Goal: Task Accomplishment & Management: Use online tool/utility

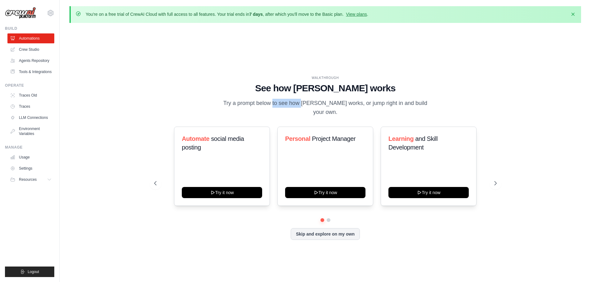
drag, startPoint x: 254, startPoint y: 104, endPoint x: 277, endPoint y: 106, distance: 22.4
click at [277, 106] on p "Try a prompt below to see how CrewAI works, or jump right in and build your own." at bounding box center [325, 108] width 208 height 18
drag, startPoint x: 162, startPoint y: 13, endPoint x: 352, endPoint y: 36, distance: 191.8
click at [348, 32] on div "You're on a free trial of CrewAI Cloud with full access to all features. Your t…" at bounding box center [325, 152] width 531 height 292
click at [37, 49] on link "Crew Studio" at bounding box center [31, 50] width 47 height 10
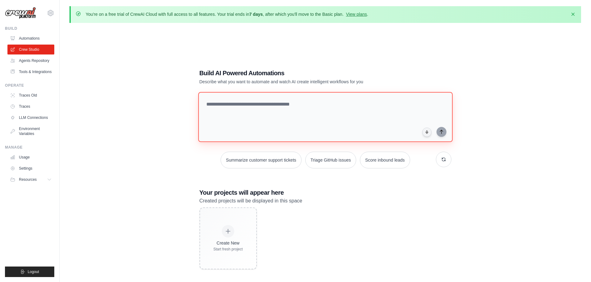
click at [242, 102] on textarea at bounding box center [325, 117] width 254 height 50
type textarea "*"
type textarea "**********"
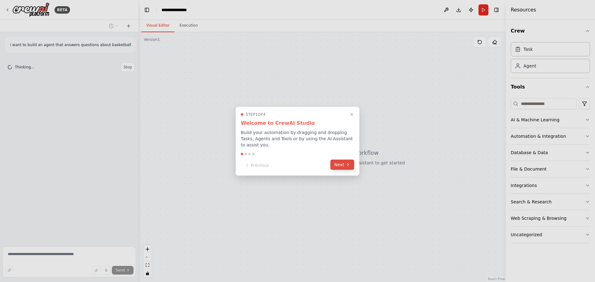
click at [339, 160] on button "Next" at bounding box center [342, 165] width 24 height 10
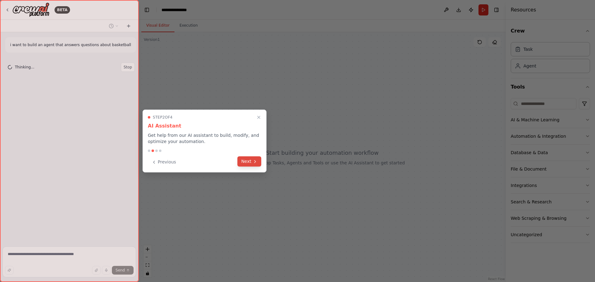
click at [243, 160] on button "Next" at bounding box center [249, 162] width 24 height 10
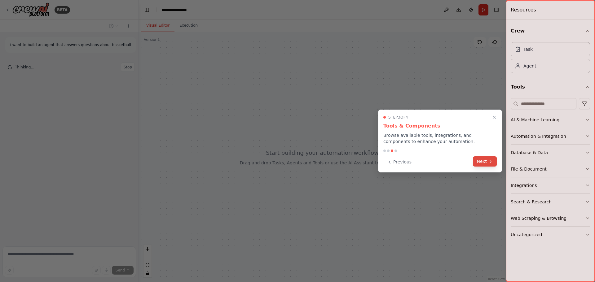
click at [484, 159] on button "Next" at bounding box center [485, 162] width 24 height 10
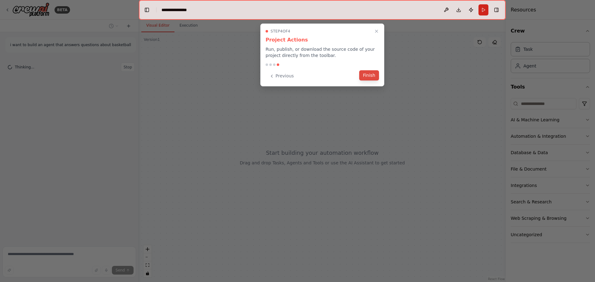
click at [370, 76] on button "Finish" at bounding box center [369, 75] width 20 height 10
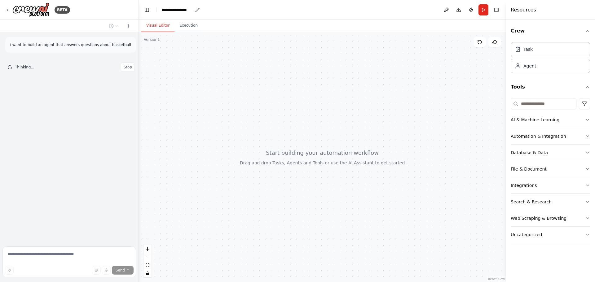
click at [196, 9] on icon "breadcrumb" at bounding box center [197, 9] width 5 height 5
click at [200, 7] on header "**********" at bounding box center [322, 10] width 367 height 20
click at [187, 10] on div "**********" at bounding box center [177, 10] width 31 height 6
click at [183, 10] on div "**********" at bounding box center [185, 10] width 47 height 6
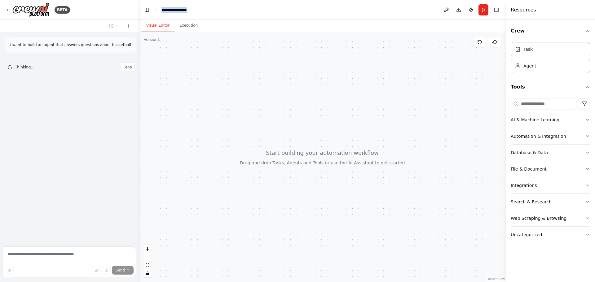
click at [183, 10] on div "**********" at bounding box center [185, 10] width 47 height 6
click at [205, 119] on div at bounding box center [322, 157] width 367 height 250
click at [528, 63] on div "Agent" at bounding box center [530, 66] width 13 height 6
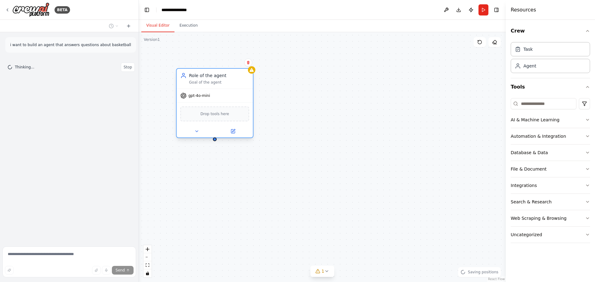
drag, startPoint x: 222, startPoint y: 94, endPoint x: 194, endPoint y: 85, distance: 29.0
click at [194, 85] on div "Role of the agent Goal of the agent" at bounding box center [215, 79] width 76 height 20
click at [208, 84] on div "Goal of the agent" at bounding box center [219, 82] width 60 height 5
click at [208, 77] on div "Role of the agent" at bounding box center [219, 76] width 60 height 6
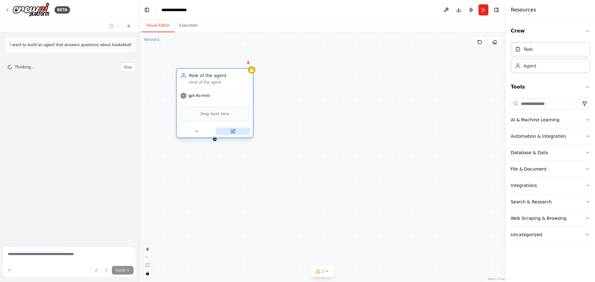
click at [234, 133] on icon at bounding box center [233, 132] width 4 height 4
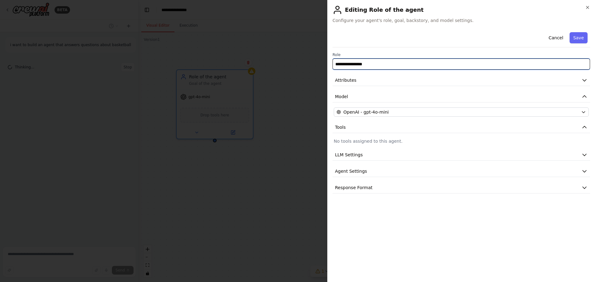
click at [399, 63] on input "**********" at bounding box center [462, 64] width 258 height 11
type input "**********"
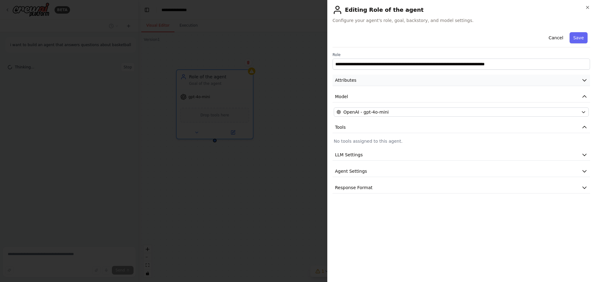
click at [373, 85] on button "Attributes" at bounding box center [462, 80] width 258 height 11
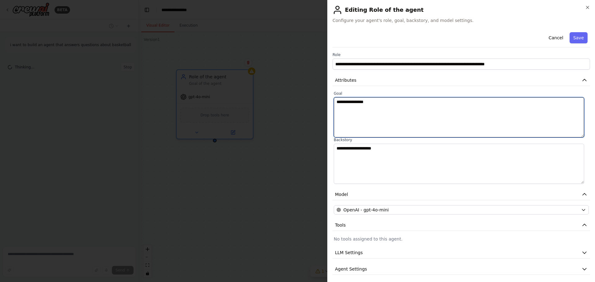
click at [374, 105] on textarea "**********" at bounding box center [459, 117] width 250 height 40
click at [374, 104] on textarea "**********" at bounding box center [459, 117] width 250 height 40
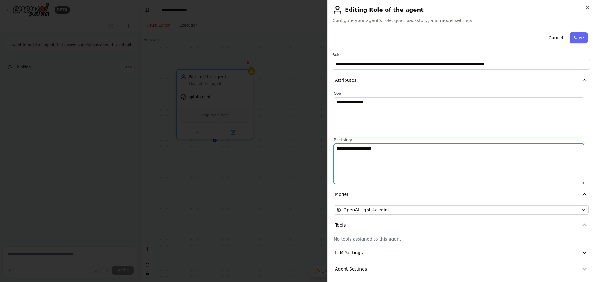
click at [382, 155] on textarea "**********" at bounding box center [459, 164] width 250 height 40
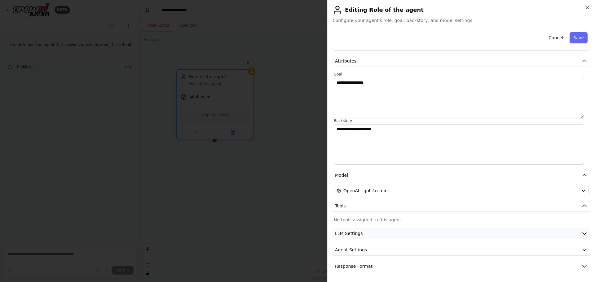
click at [354, 233] on span "LLM Settings" at bounding box center [349, 234] width 28 height 6
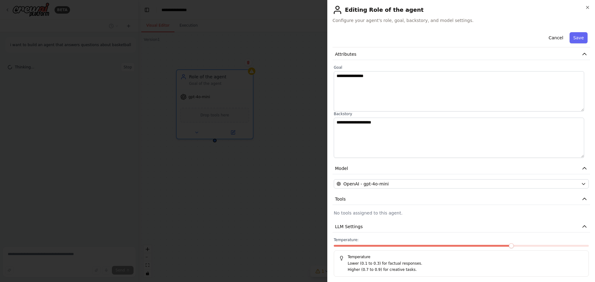
scroll to position [64, 0]
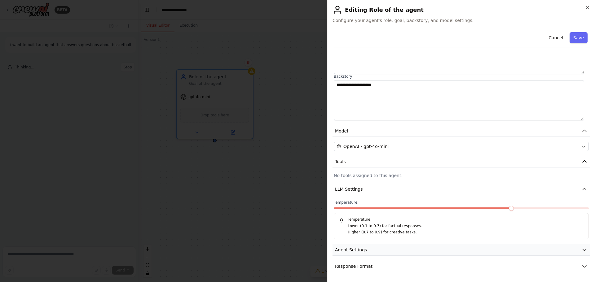
click at [354, 253] on span "Agent Settings" at bounding box center [351, 250] width 32 height 6
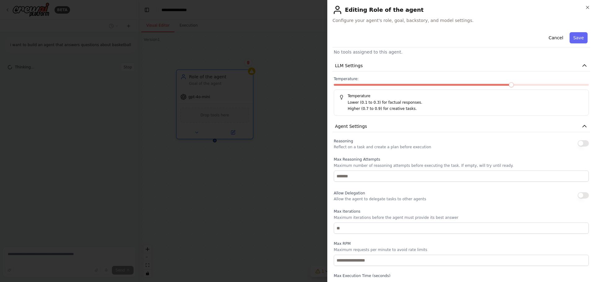
scroll to position [188, 0]
drag, startPoint x: 353, startPoint y: 148, endPoint x: 419, endPoint y: 150, distance: 66.1
click at [399, 150] on div "Reasoning Reflect on a task and create a plan before execution Max Reasoning At…" at bounding box center [461, 217] width 255 height 161
click at [424, 150] on div "Reasoning Reflect on a task and create a plan before execution Max Reasoning At…" at bounding box center [461, 217] width 255 height 161
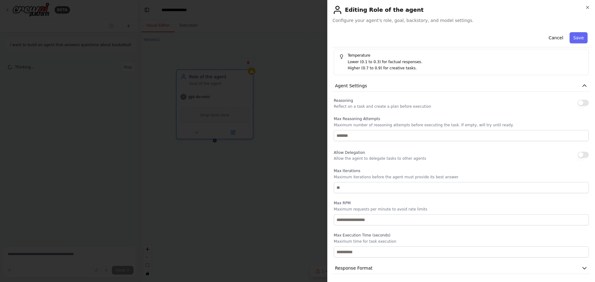
scroll to position [230, 0]
click at [578, 153] on button "button" at bounding box center [583, 153] width 11 height 6
click at [579, 153] on button "button" at bounding box center [583, 153] width 11 height 6
click at [570, 35] on button "Save" at bounding box center [579, 37] width 18 height 11
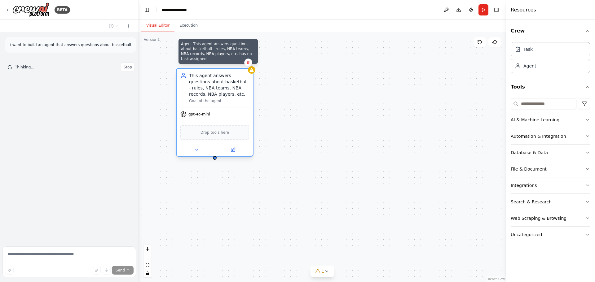
click at [253, 69] on icon at bounding box center [251, 70] width 5 height 5
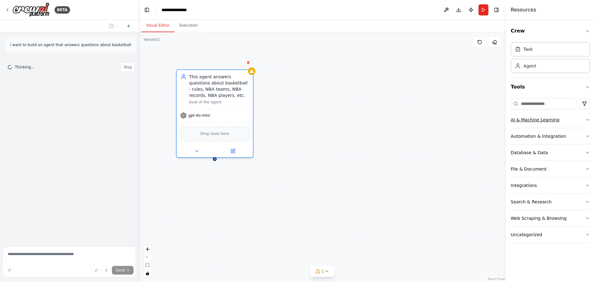
click at [516, 117] on button "AI & Machine Learning" at bounding box center [550, 120] width 79 height 16
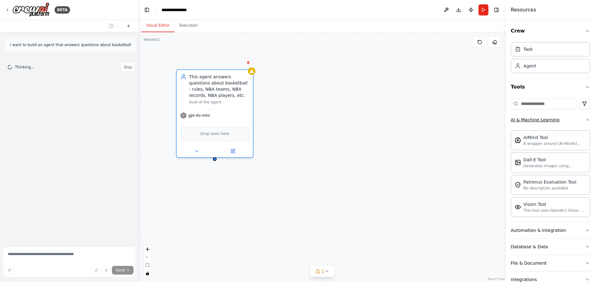
click at [534, 118] on div "AI & Machine Learning" at bounding box center [535, 120] width 49 height 6
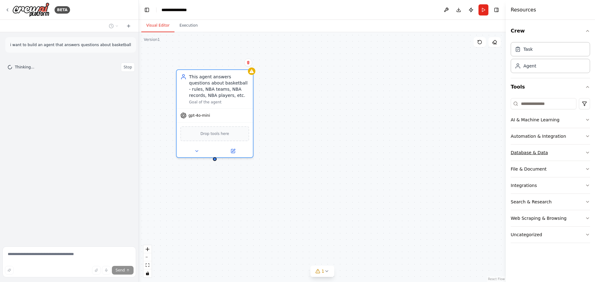
click at [530, 149] on button "Database & Data" at bounding box center [550, 153] width 79 height 16
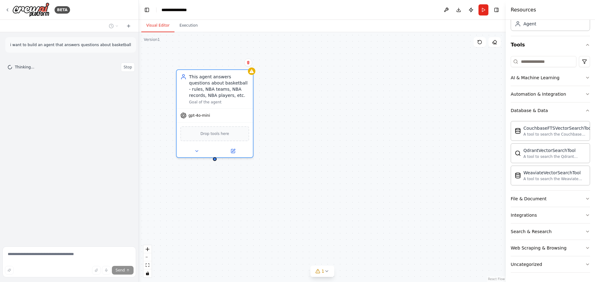
scroll to position [43, 0]
click at [525, 196] on div "File & Document" at bounding box center [529, 198] width 36 height 6
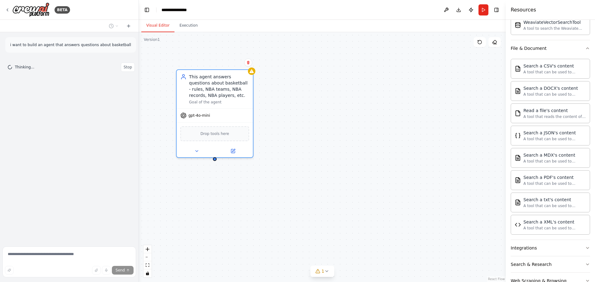
scroll to position [198, 0]
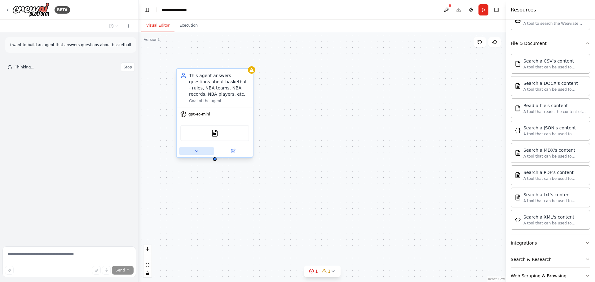
click at [197, 151] on icon at bounding box center [197, 151] width 2 height 1
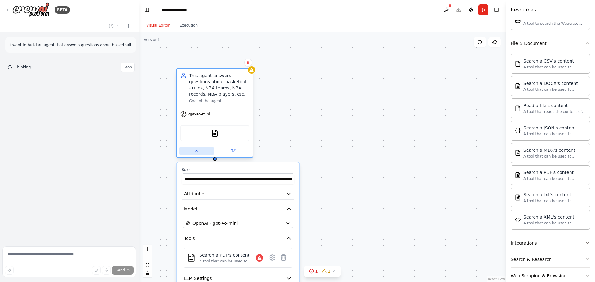
click at [197, 150] on icon at bounding box center [196, 151] width 5 height 5
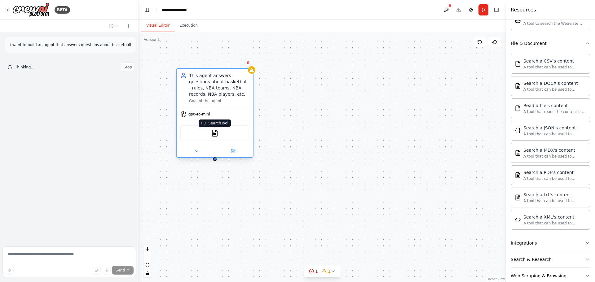
click at [215, 132] on img at bounding box center [214, 133] width 7 height 7
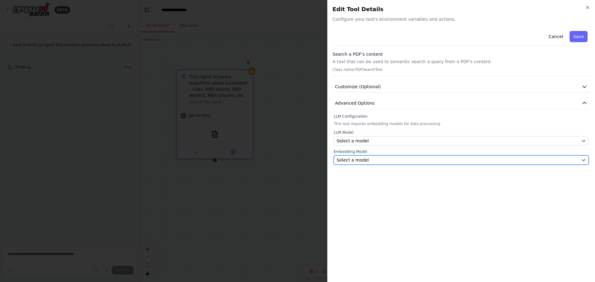
click at [366, 161] on div "Select a model" at bounding box center [458, 160] width 242 height 6
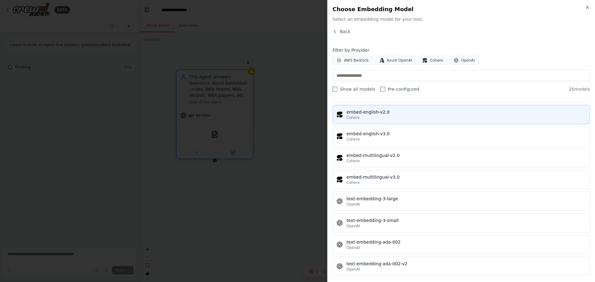
scroll to position [409, 0]
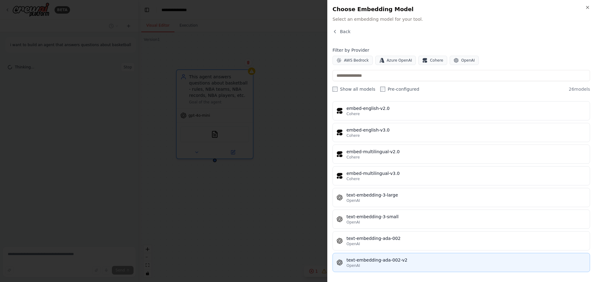
click at [385, 263] on div "text-embedding-ada-002-v2" at bounding box center [467, 260] width 240 height 6
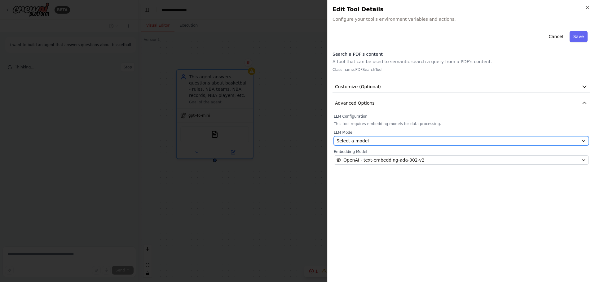
click at [363, 141] on span "Select a model" at bounding box center [353, 141] width 32 height 6
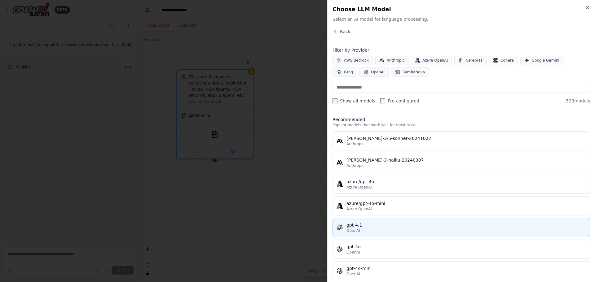
click at [366, 227] on div "gpt-4.1" at bounding box center [467, 225] width 240 height 6
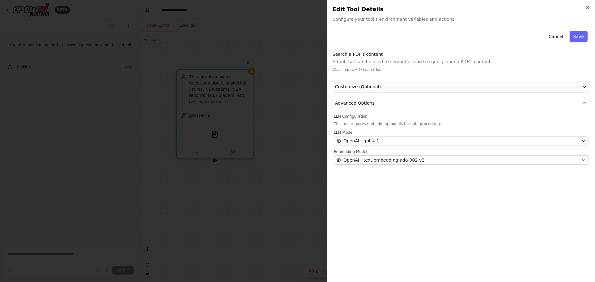
click at [587, 86] on icon "button" at bounding box center [585, 87] width 6 height 6
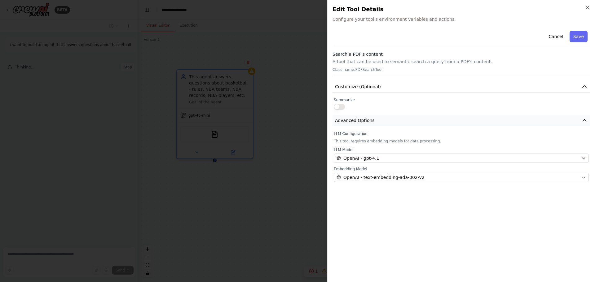
click at [583, 119] on icon "button" at bounding box center [585, 120] width 6 height 6
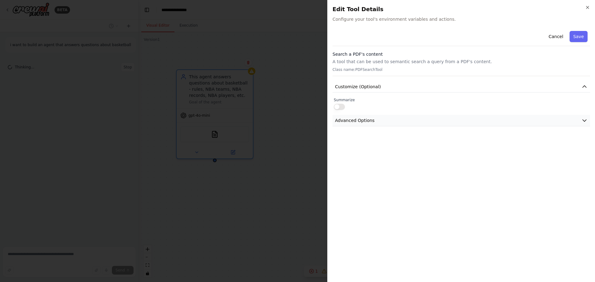
click at [583, 119] on icon "button" at bounding box center [585, 120] width 6 height 6
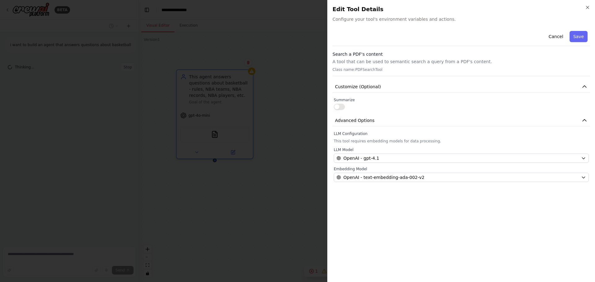
click at [577, 30] on div "Cancel Save" at bounding box center [462, 38] width 258 height 18
click at [577, 35] on button "Save" at bounding box center [579, 36] width 18 height 11
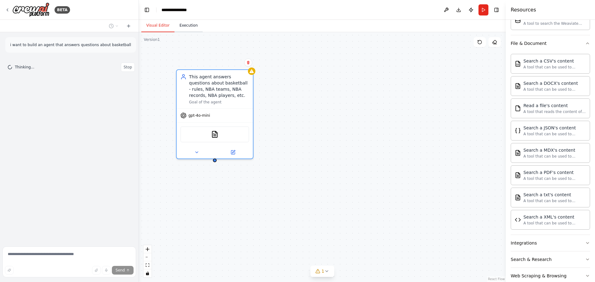
click at [184, 25] on button "Execution" at bounding box center [189, 25] width 28 height 13
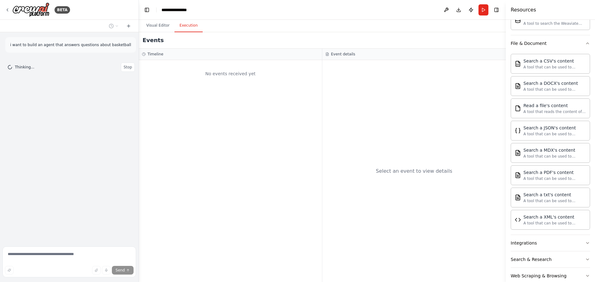
click at [254, 158] on div "No events received yet" at bounding box center [230, 171] width 183 height 222
click at [152, 25] on button "Visual Editor" at bounding box center [157, 25] width 33 height 13
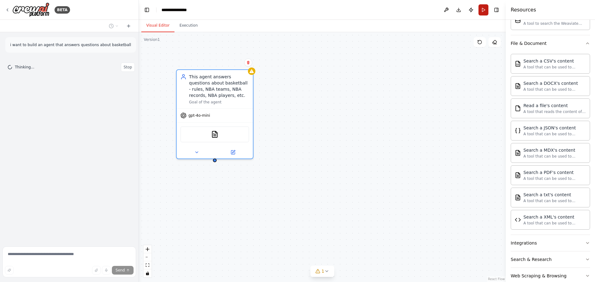
click at [481, 9] on button "Run" at bounding box center [484, 9] width 10 height 11
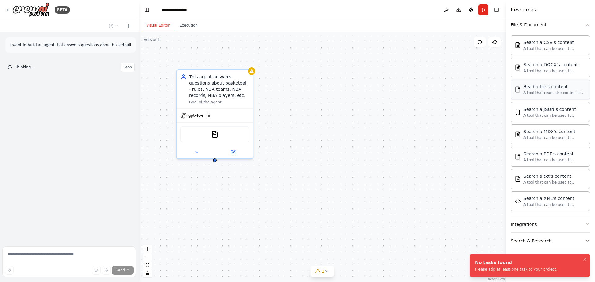
scroll to position [226, 0]
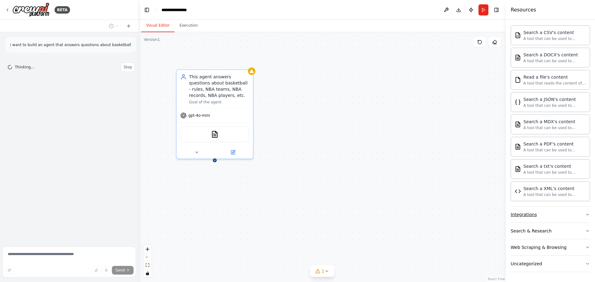
click at [525, 216] on div "Integrations" at bounding box center [524, 215] width 26 height 6
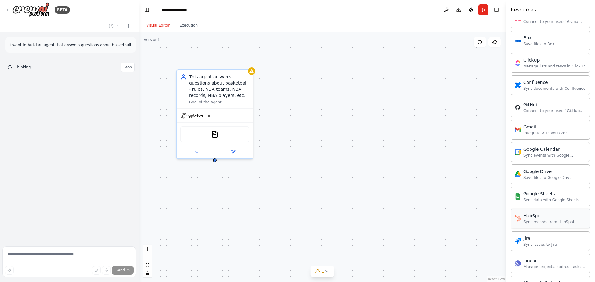
scroll to position [288, 0]
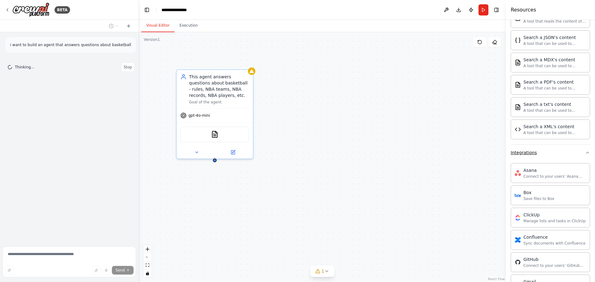
click at [519, 153] on div "Integrations" at bounding box center [524, 153] width 26 height 6
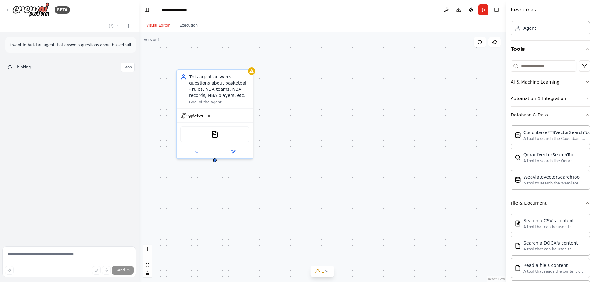
scroll to position [0, 0]
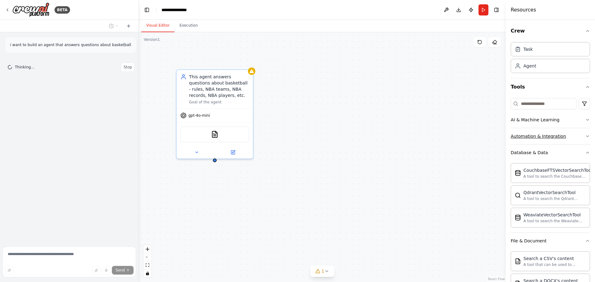
click at [538, 138] on div "Automation & Integration" at bounding box center [538, 136] width 55 height 6
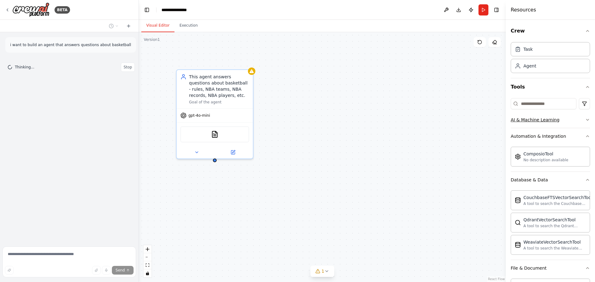
click at [538, 119] on div "AI & Machine Learning" at bounding box center [535, 120] width 49 height 6
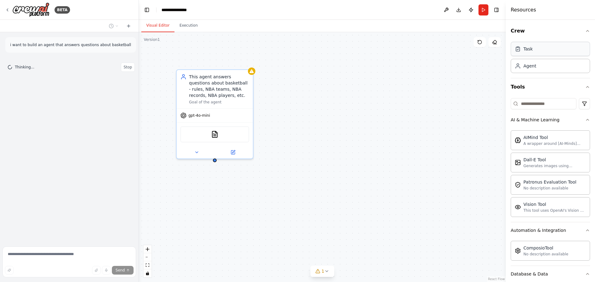
click at [520, 50] on icon at bounding box center [518, 49] width 4 height 4
click at [324, 270] on icon at bounding box center [326, 271] width 5 height 5
drag, startPoint x: 255, startPoint y: 268, endPoint x: 281, endPoint y: 270, distance: 26.1
click at [281, 270] on span "Agent This agent answers questions about basketball - rules, NBA teams, NBA rec…" at bounding box center [326, 269] width 166 height 10
click at [268, 273] on span "Agent This agent answers questions about basketball - rules, NBA teams, NBA rec…" at bounding box center [326, 269] width 166 height 10
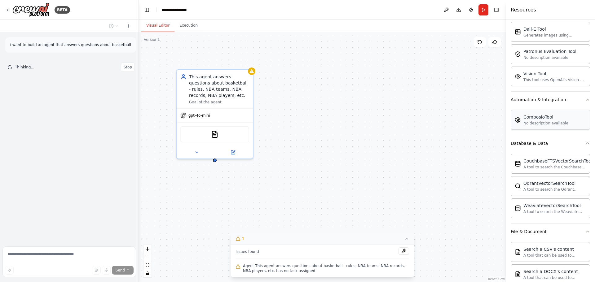
scroll to position [7, 0]
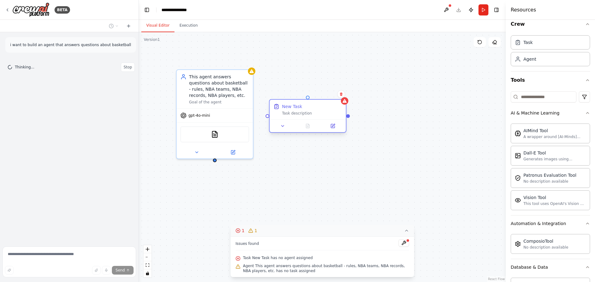
drag, startPoint x: 224, startPoint y: 155, endPoint x: 295, endPoint y: 108, distance: 84.9
click at [295, 108] on div "New Task Task description" at bounding box center [312, 110] width 60 height 12
click at [284, 127] on icon at bounding box center [282, 126] width 5 height 5
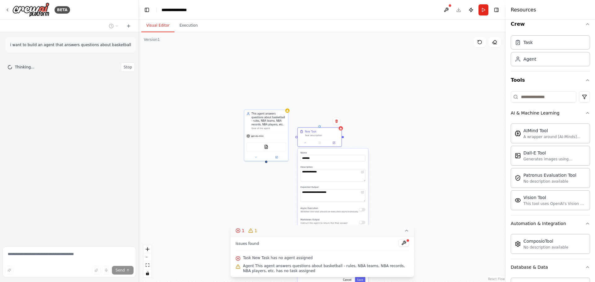
click at [405, 230] on icon at bounding box center [406, 230] width 5 height 5
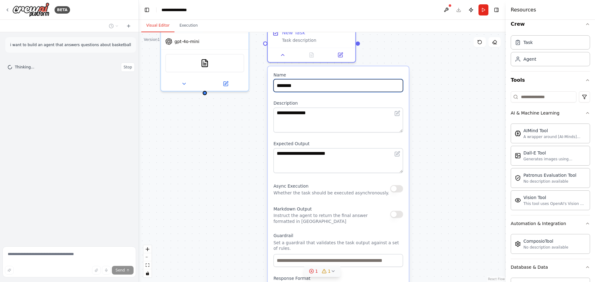
click at [301, 87] on input "********" at bounding box center [338, 85] width 130 height 13
type input "*"
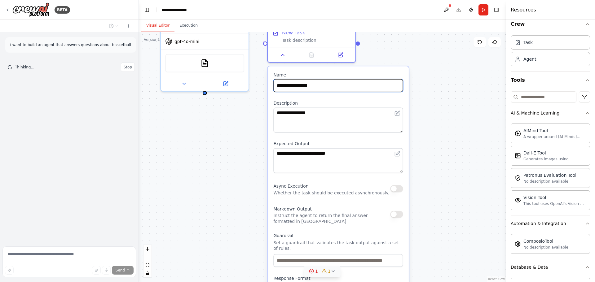
type input "**********"
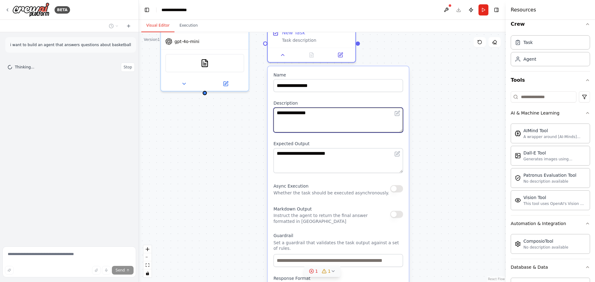
click at [334, 123] on textarea "**********" at bounding box center [338, 120] width 130 height 25
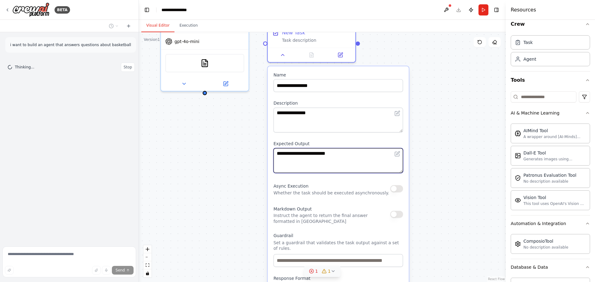
click at [330, 159] on textarea "**********" at bounding box center [338, 160] width 130 height 25
click at [323, 155] on textarea "**********" at bounding box center [338, 160] width 130 height 25
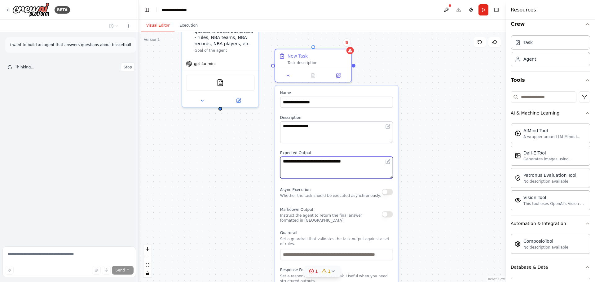
type textarea "**********"
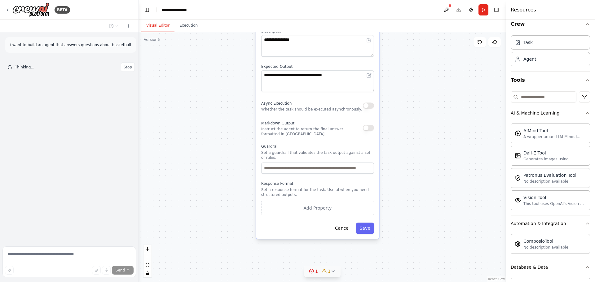
drag, startPoint x: 453, startPoint y: 212, endPoint x: 435, endPoint y: 131, distance: 83.7
click at [435, 129] on div "**********" at bounding box center [322, 157] width 367 height 250
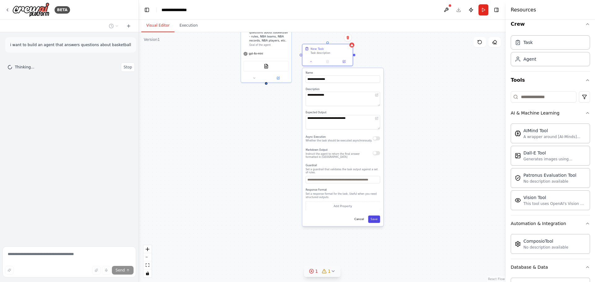
click at [374, 217] on button "Save" at bounding box center [374, 219] width 12 height 7
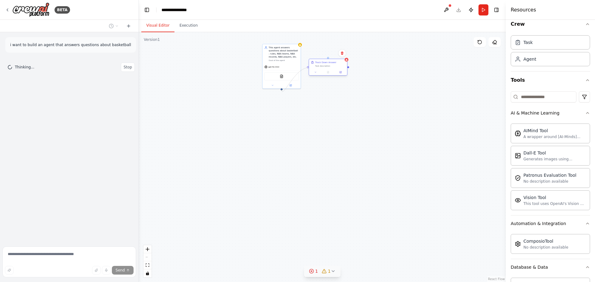
drag, startPoint x: 282, startPoint y: 89, endPoint x: 309, endPoint y: 69, distance: 33.9
click at [309, 69] on div "This agent answers questions about basketball - rules, NBA teams, NBA records, …" at bounding box center [336, 87] width 184 height 125
drag, startPoint x: 324, startPoint y: 67, endPoint x: 279, endPoint y: 151, distance: 95.4
click at [281, 156] on div "Track Down Answer Task description" at bounding box center [284, 154] width 39 height 17
click at [484, 9] on button "Run" at bounding box center [484, 9] width 10 height 11
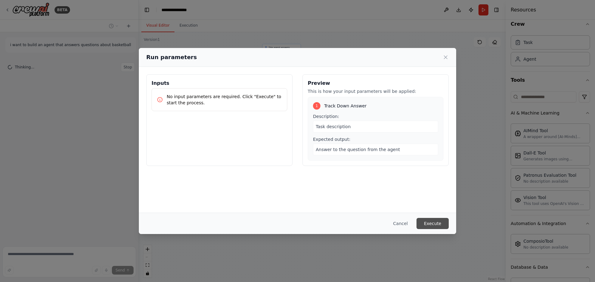
click at [431, 222] on button "Execute" at bounding box center [433, 223] width 32 height 11
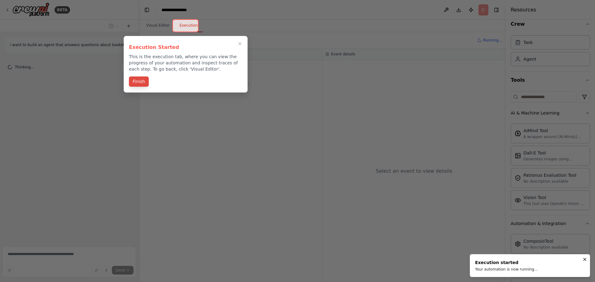
click at [139, 82] on button "Finish" at bounding box center [139, 82] width 20 height 10
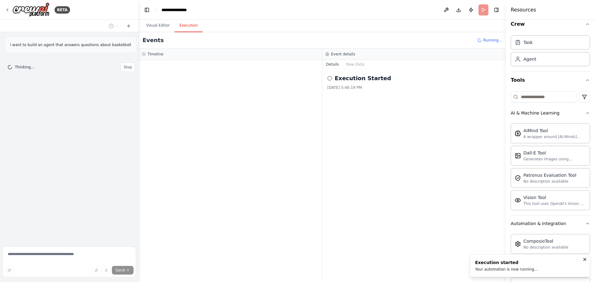
click at [155, 77] on div at bounding box center [230, 171] width 183 height 222
click at [350, 64] on button "Raw Data" at bounding box center [355, 64] width 25 height 9
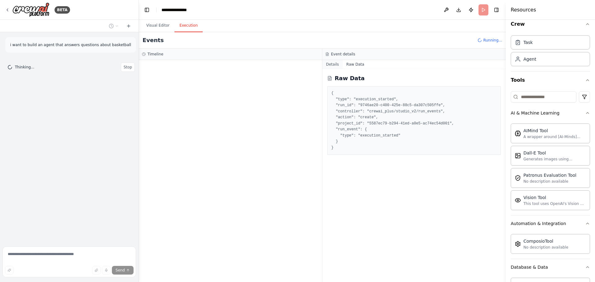
click at [332, 63] on button "Details" at bounding box center [332, 64] width 20 height 9
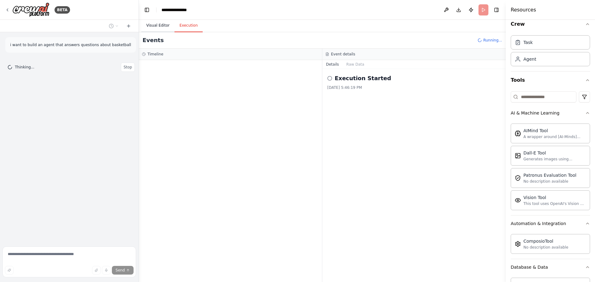
click at [145, 21] on button "Visual Editor" at bounding box center [157, 25] width 33 height 13
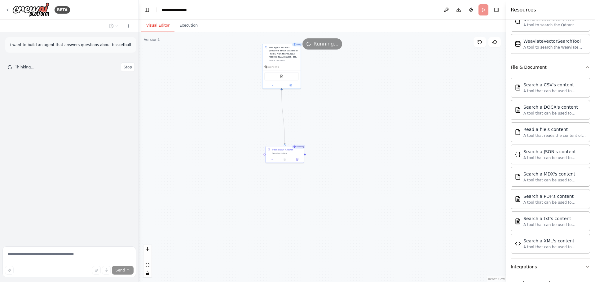
scroll to position [348, 0]
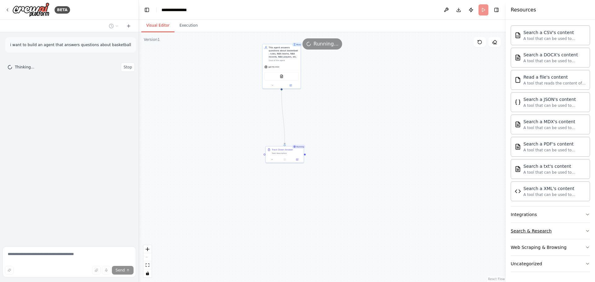
click at [534, 231] on div "Search & Research" at bounding box center [531, 231] width 41 height 6
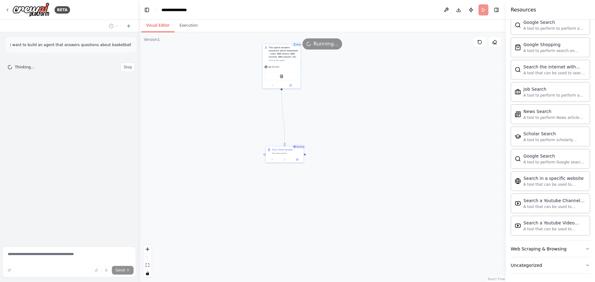
scroll to position [665, 0]
click at [532, 248] on div "Web Scraping & Browsing" at bounding box center [539, 248] width 56 height 6
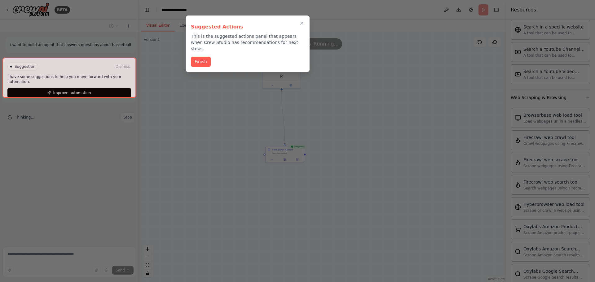
scroll to position [851, 0]
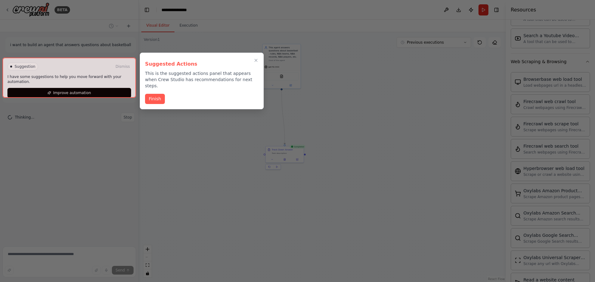
click at [78, 87] on div at bounding box center [69, 78] width 134 height 40
click at [155, 93] on button "Finish" at bounding box center [155, 98] width 20 height 10
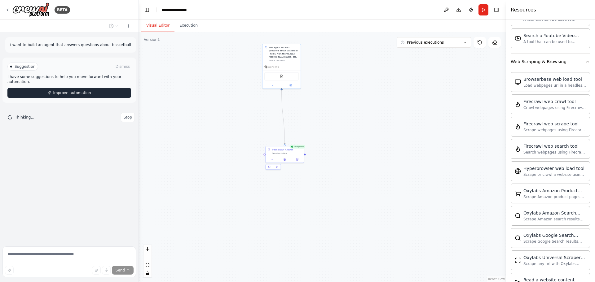
click at [92, 88] on button "Improve automation" at bounding box center [69, 93] width 124 height 10
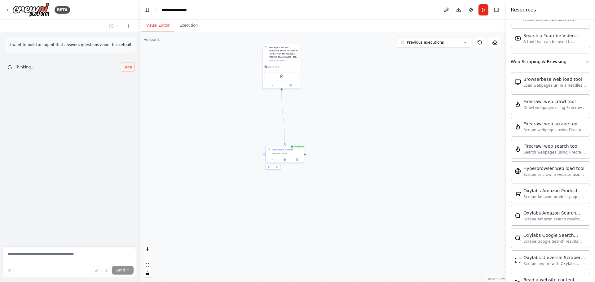
click at [125, 68] on span "Stop" at bounding box center [128, 67] width 8 height 5
click at [5, 9] on div "BETA" at bounding box center [69, 10] width 139 height 20
click at [8, 9] on icon at bounding box center [7, 9] width 5 height 5
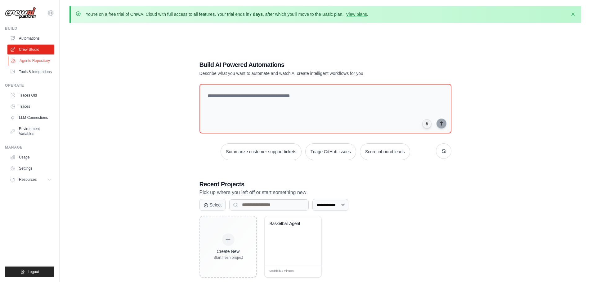
click at [38, 61] on link "Agents Repository" at bounding box center [31, 61] width 47 height 10
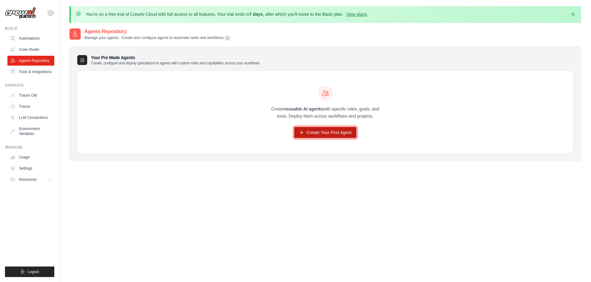
click at [347, 135] on link "Create Your First Agent" at bounding box center [325, 132] width 62 height 11
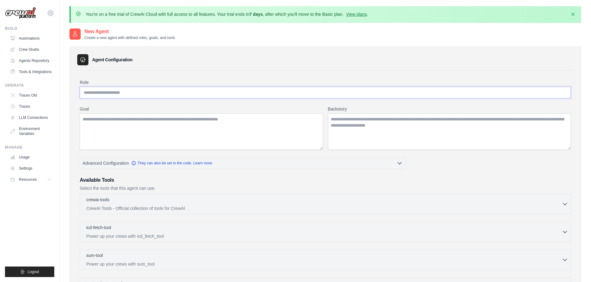
click at [104, 87] on input "Role" at bounding box center [325, 93] width 491 height 12
type input "**********"
click at [124, 131] on textarea "Goal" at bounding box center [201, 131] width 243 height 37
type textarea "**********"
click at [373, 128] on textarea "Backstory" at bounding box center [449, 131] width 243 height 37
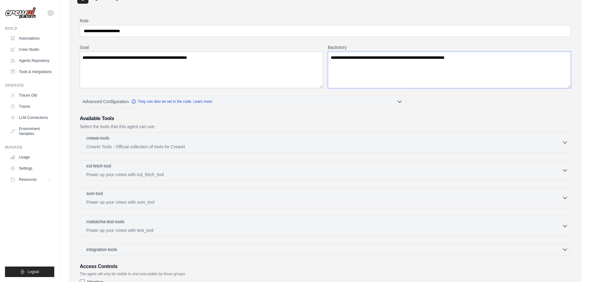
scroll to position [62, 0]
type textarea "**********"
click at [563, 140] on icon "button" at bounding box center [564, 142] width 6 height 6
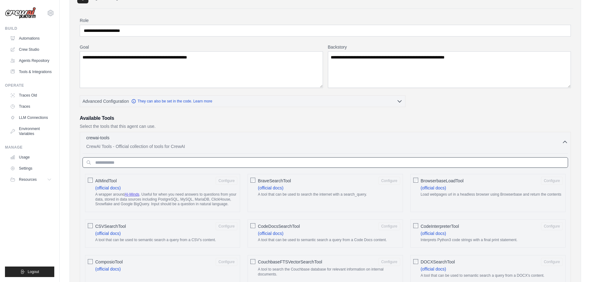
click at [154, 158] on input "text" at bounding box center [324, 162] width 485 height 11
drag, startPoint x: 381, startPoint y: 182, endPoint x: 378, endPoint y: 188, distance: 6.5
click at [381, 182] on button "Configure" at bounding box center [389, 181] width 22 height 8
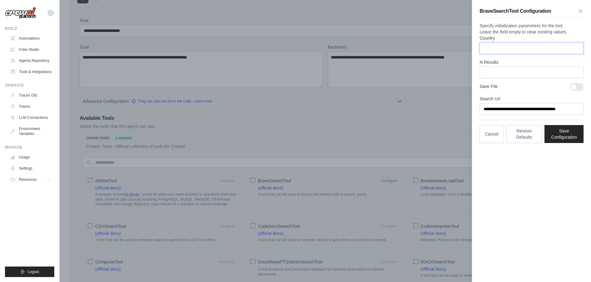
click at [513, 54] on input "Country" at bounding box center [531, 48] width 104 height 12
click at [579, 13] on icon "button" at bounding box center [580, 11] width 6 height 6
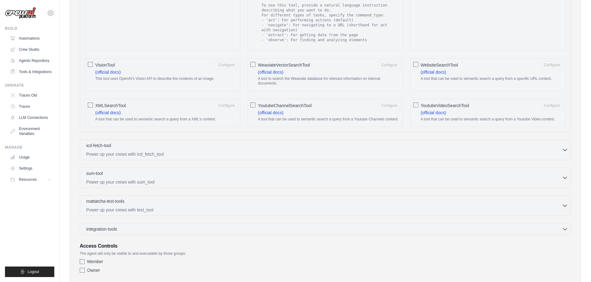
scroll to position [1018, 0]
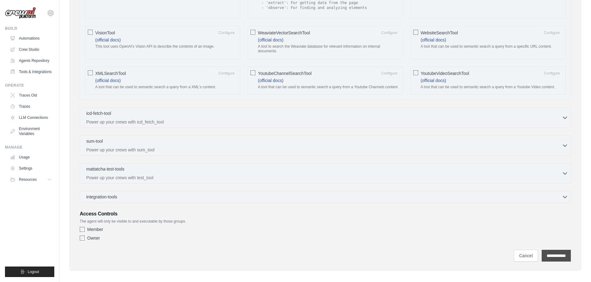
click at [567, 253] on input "**********" at bounding box center [555, 256] width 29 height 12
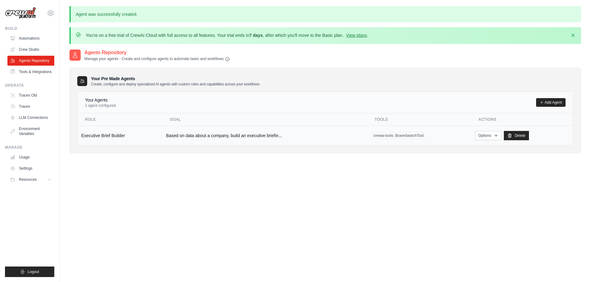
click at [103, 134] on td "Executive Brief Builder" at bounding box center [120, 136] width 85 height 20
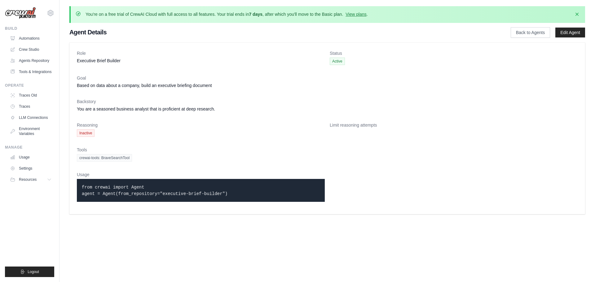
drag, startPoint x: 230, startPoint y: 194, endPoint x: 72, endPoint y: 179, distance: 158.8
click at [72, 179] on div "Role Executive Brief Builder Status Active Goal Based on data about a company, …" at bounding box center [327, 129] width 516 height 172
click at [36, 158] on link "Usage" at bounding box center [31, 158] width 47 height 10
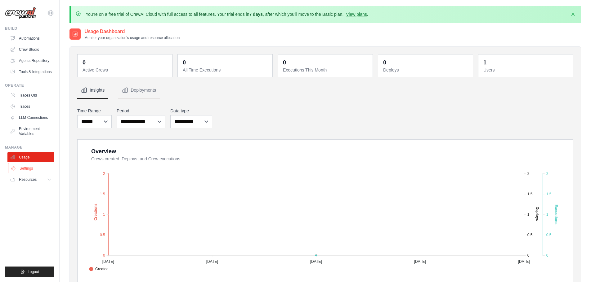
click at [31, 166] on link "Settings" at bounding box center [31, 169] width 47 height 10
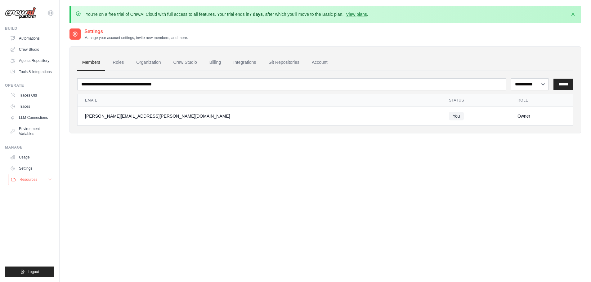
click at [38, 178] on button "Resources" at bounding box center [31, 180] width 47 height 10
click at [49, 10] on icon at bounding box center [50, 12] width 7 height 7
click at [58, 38] on span "Settings" at bounding box center [76, 38] width 49 height 6
click at [26, 268] on button "Logout" at bounding box center [29, 272] width 49 height 11
